Goal: Navigation & Orientation: Find specific page/section

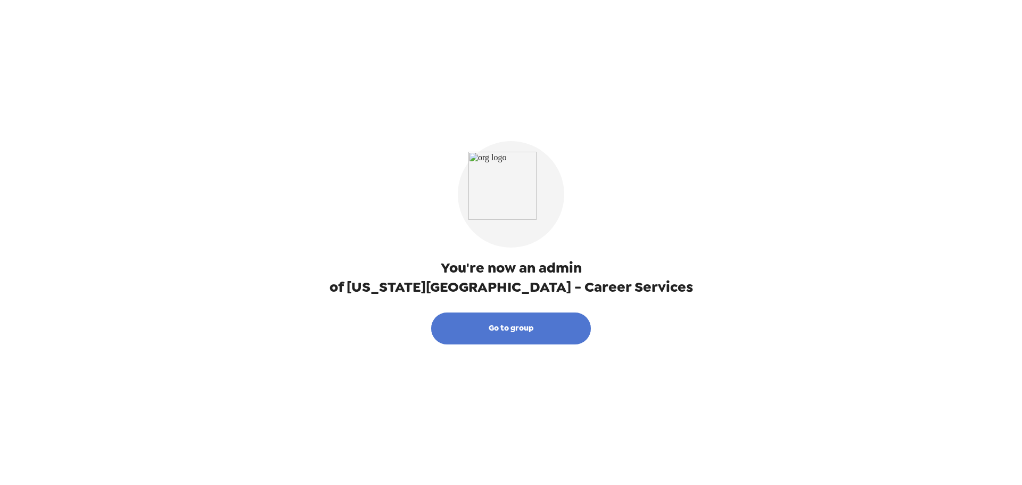
click at [521, 330] on button "Go to group" at bounding box center [511, 328] width 160 height 32
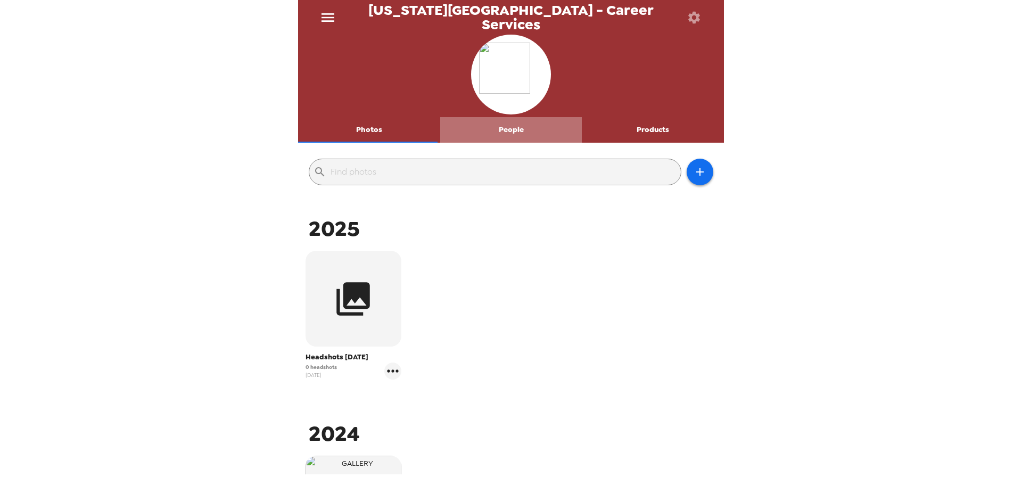
click at [521, 127] on button "People" at bounding box center [511, 130] width 142 height 26
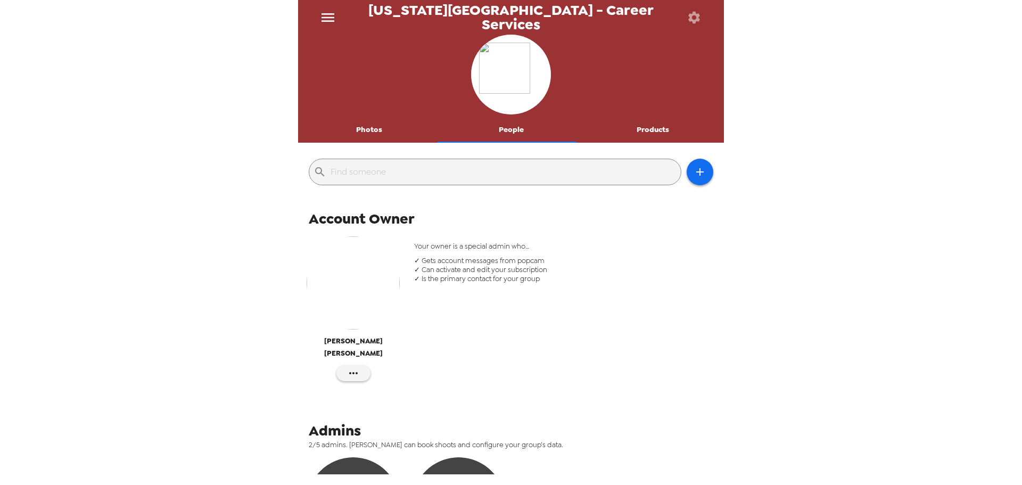
click at [378, 129] on button "Photos" at bounding box center [369, 130] width 142 height 26
